Goal: Check status: Check status

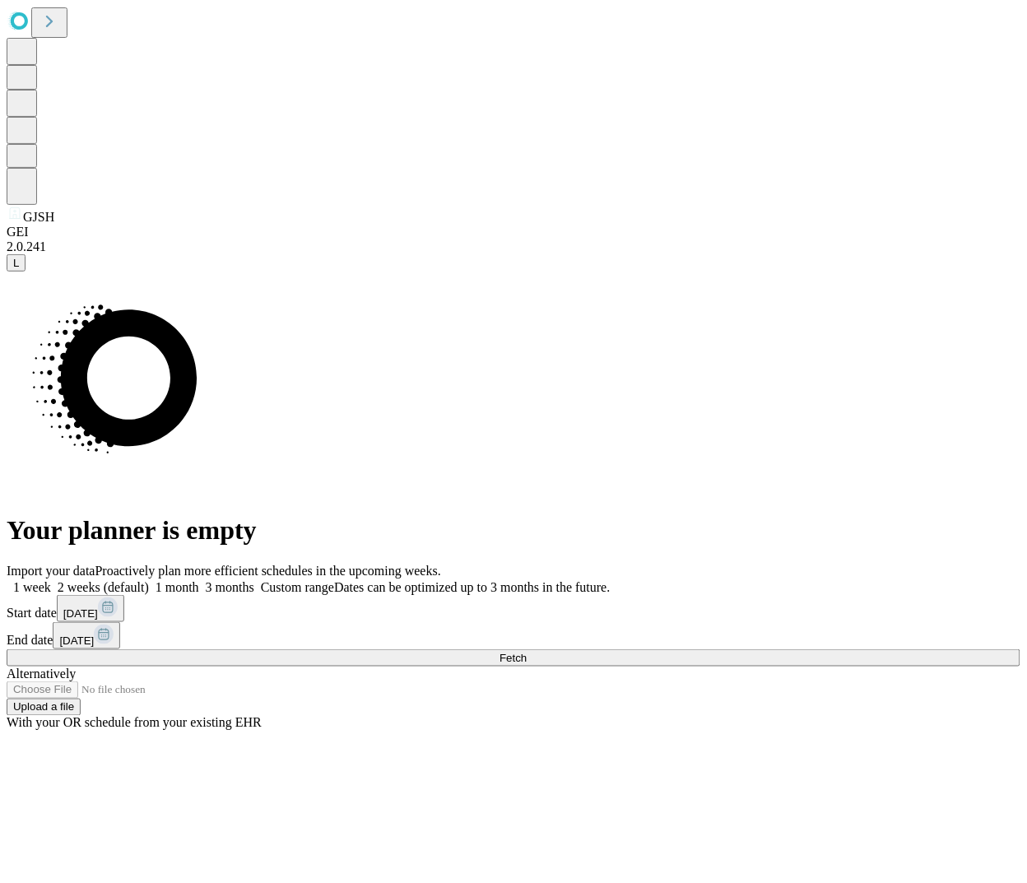
click at [51, 580] on span "1 week" at bounding box center [32, 587] width 38 height 14
click at [871, 649] on button "Fetch" at bounding box center [514, 657] width 1014 height 17
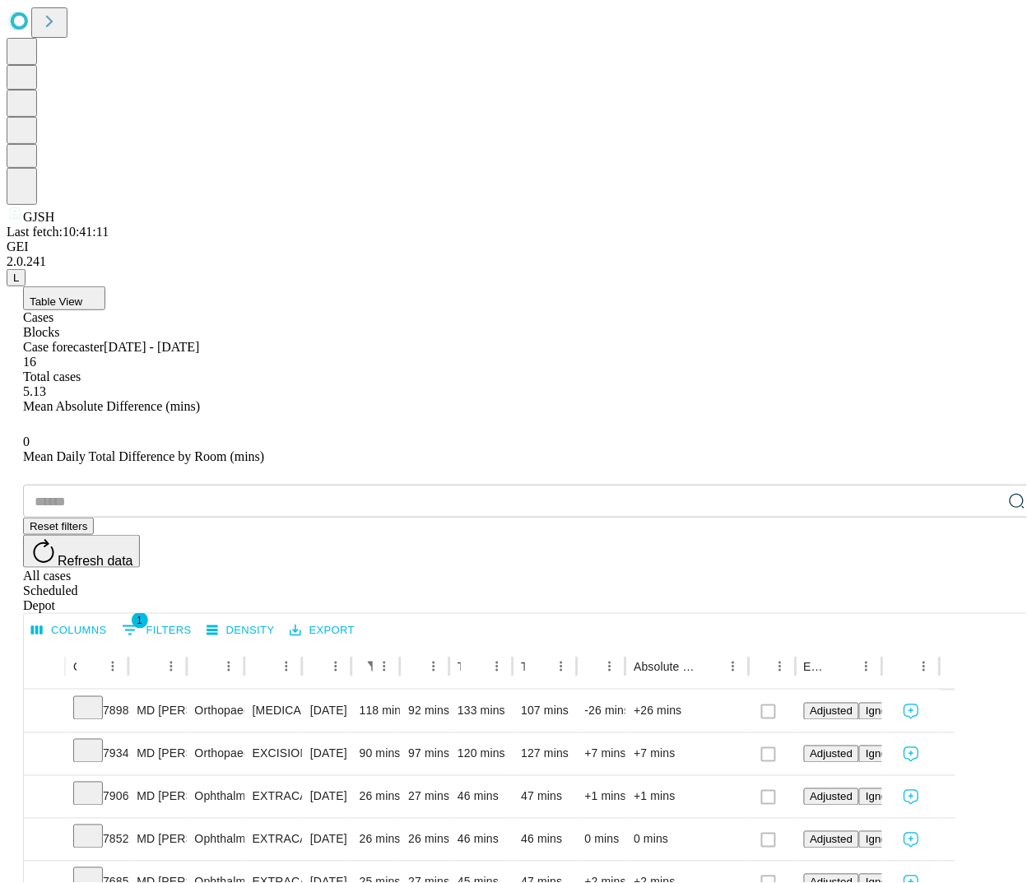
click at [661, 340] on div "Case forecaster [DATE] - [DATE]" at bounding box center [530, 347] width 1014 height 15
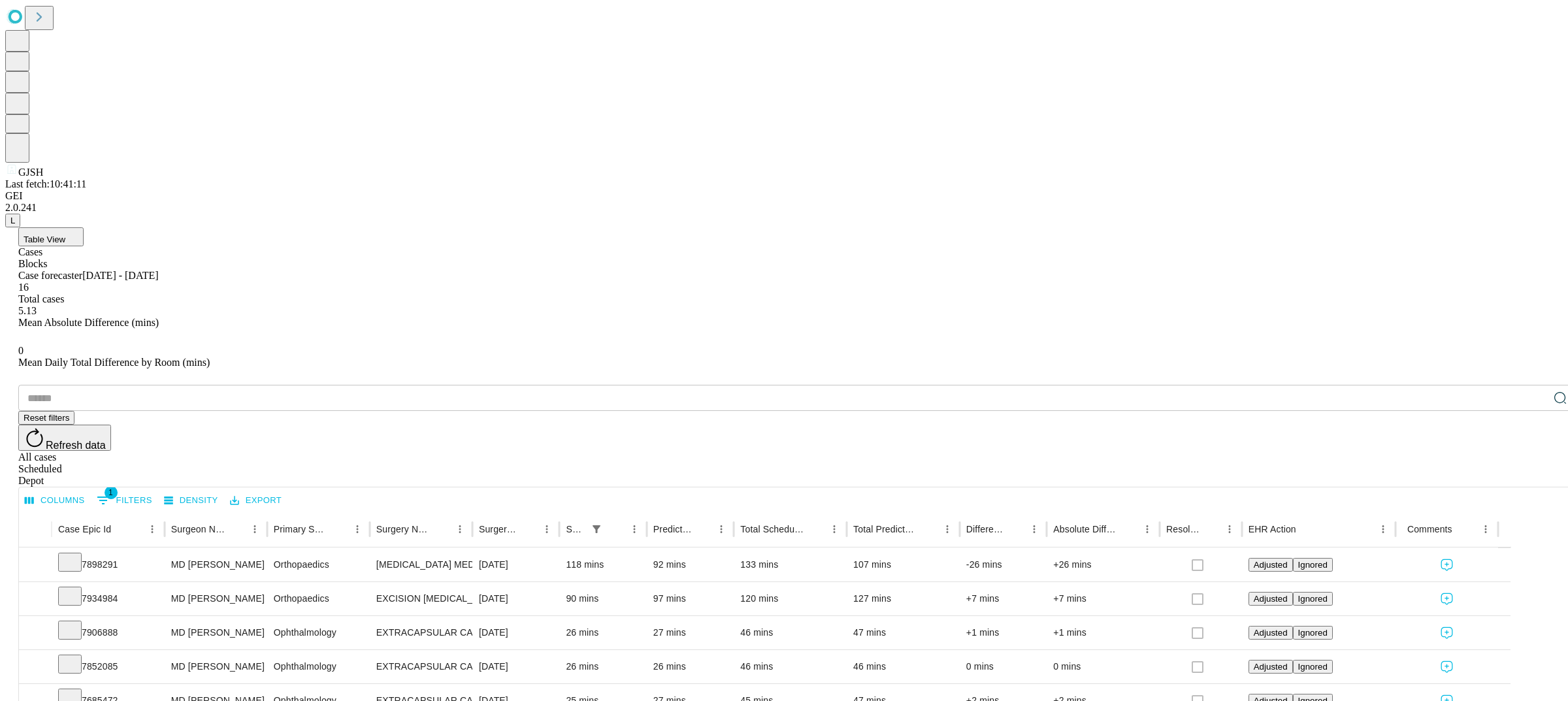
click at [784, 227] on div "Table View Cases Blocks Case forecaster [DATE] - [DATE] Total cases 5.13 Mean A…" at bounding box center [797, 676] width 1584 height 899
